Goal: Information Seeking & Learning: Understand process/instructions

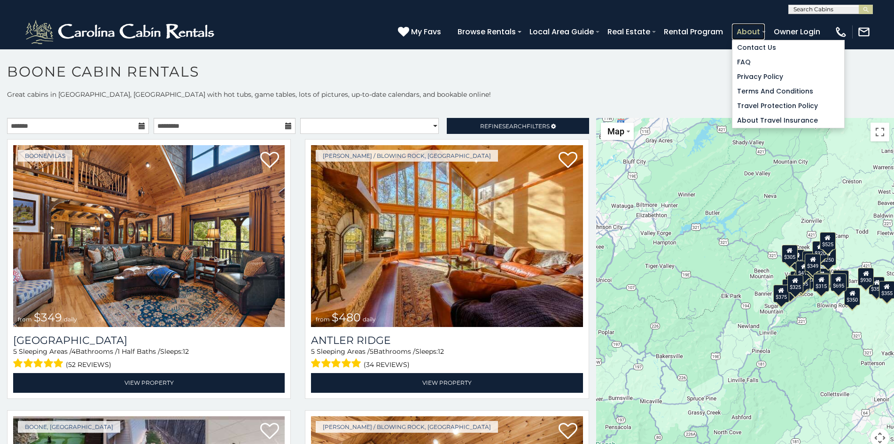
click at [734, 27] on link "About" at bounding box center [748, 31] width 33 height 16
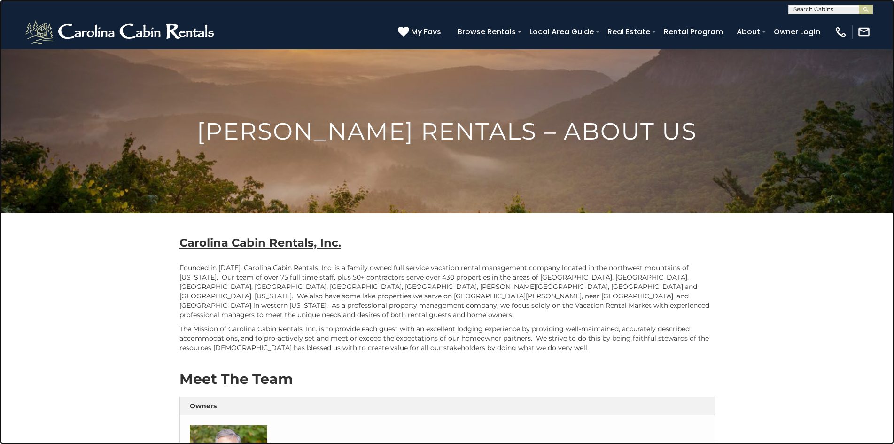
click at [205, 83] on link at bounding box center [447, 222] width 894 height 444
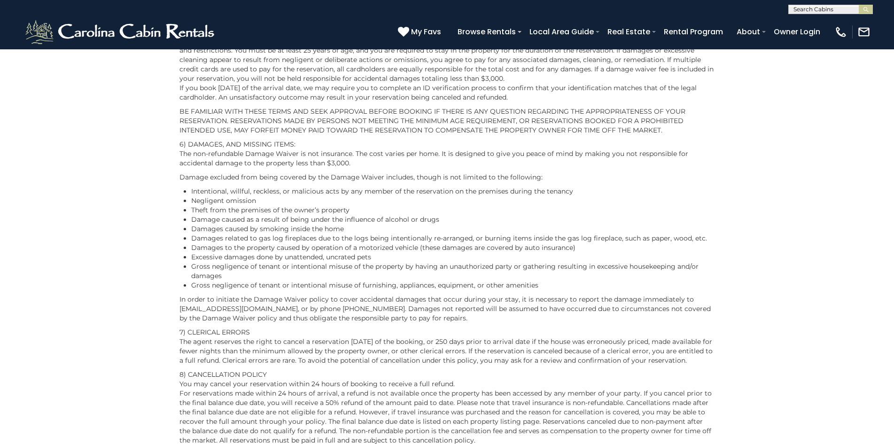
scroll to position [734, 0]
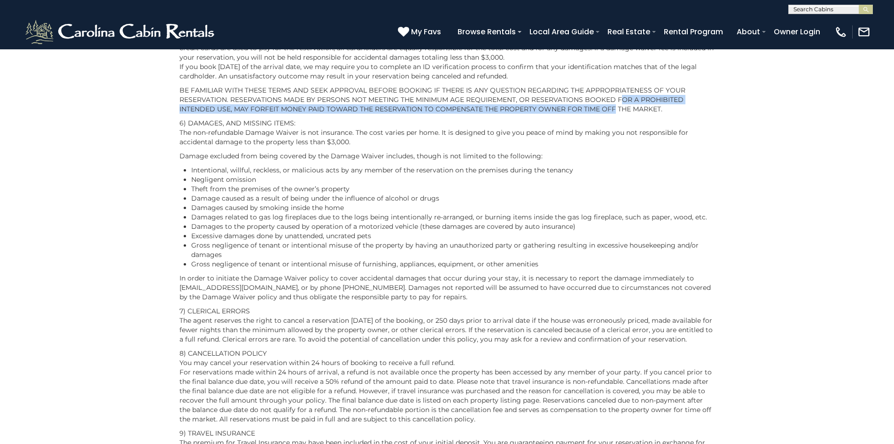
drag, startPoint x: 618, startPoint y: 103, endPoint x: 600, endPoint y: 137, distance: 38.5
